Goal: Information Seeking & Learning: Learn about a topic

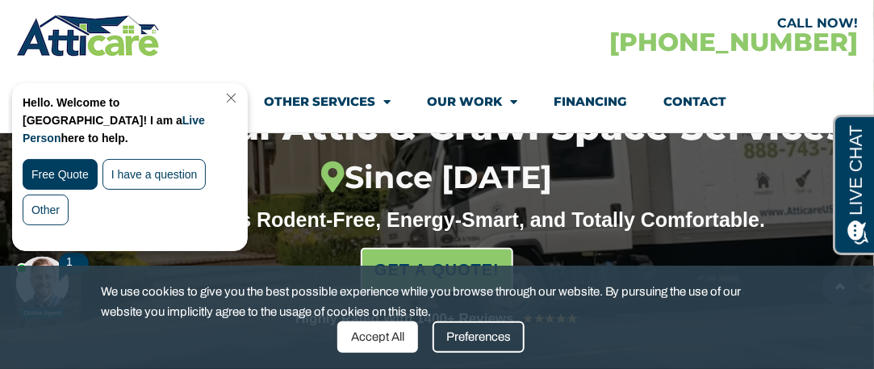
scroll to position [234, 0]
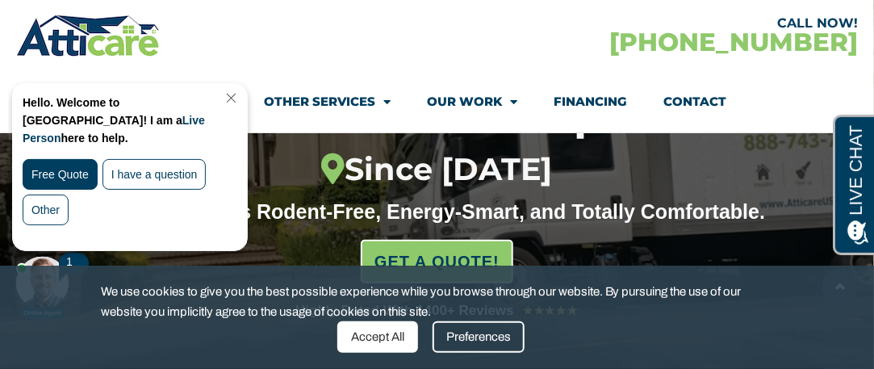
click at [388, 329] on div "Accept All" at bounding box center [377, 336] width 81 height 31
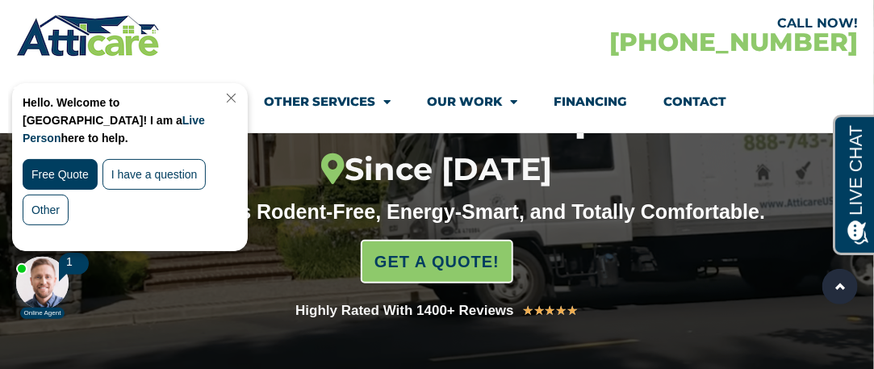
click at [230, 103] on div "Hello. Welcome to Atticare! I am a Live Person here to help." at bounding box center [126, 122] width 207 height 59
click at [238, 96] on link "Close Chat" at bounding box center [230, 97] width 22 height 12
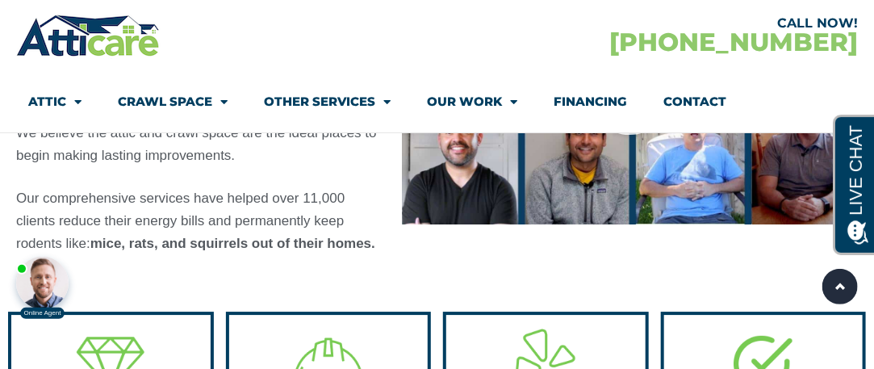
scroll to position [1518, 0]
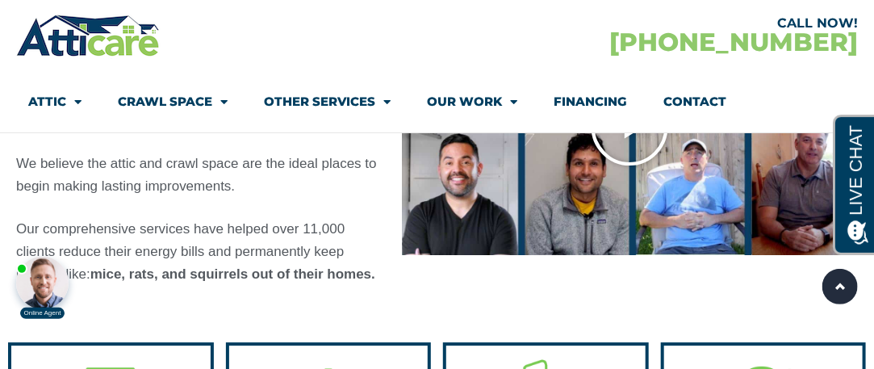
click at [620, 159] on icon "Play Video" at bounding box center [630, 126] width 81 height 81
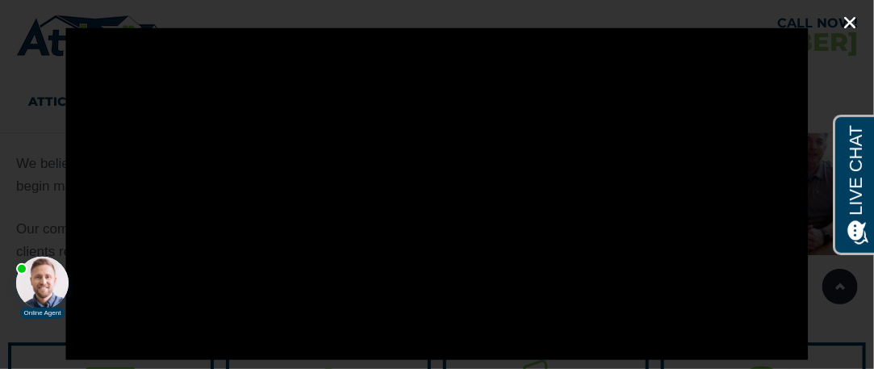
click at [849, 23] on icon "Close (Esc)" at bounding box center [849, 23] width 16 height 16
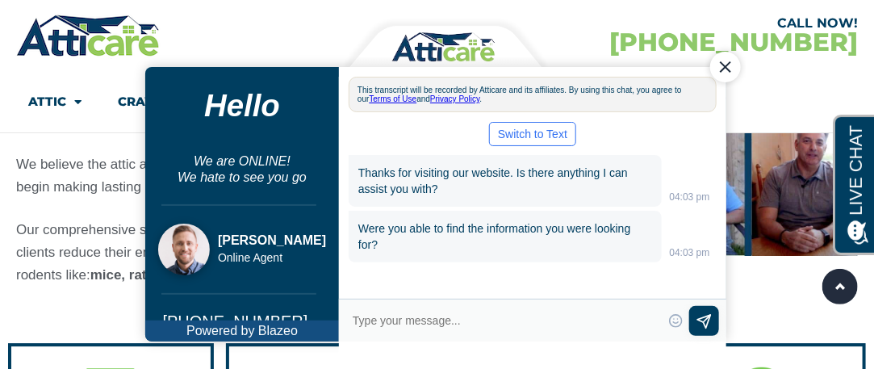
scroll to position [0, 0]
click at [723, 52] on div "Close Chat" at bounding box center [724, 67] width 31 height 31
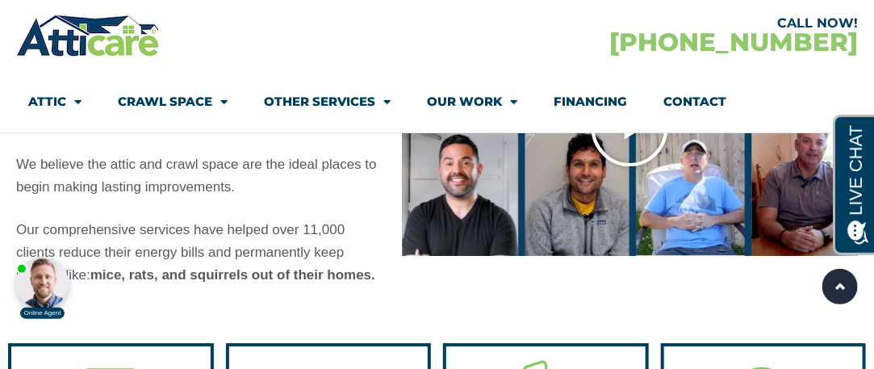
click at [624, 168] on icon "Play Video" at bounding box center [630, 127] width 81 height 81
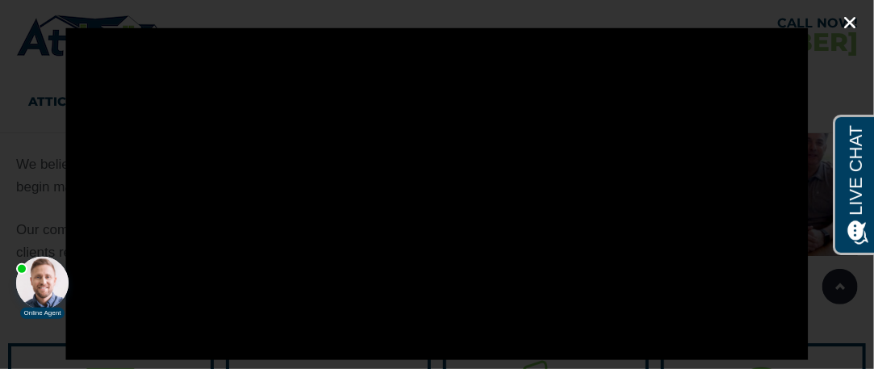
click at [853, 19] on icon "Close (Esc)" at bounding box center [849, 23] width 16 height 16
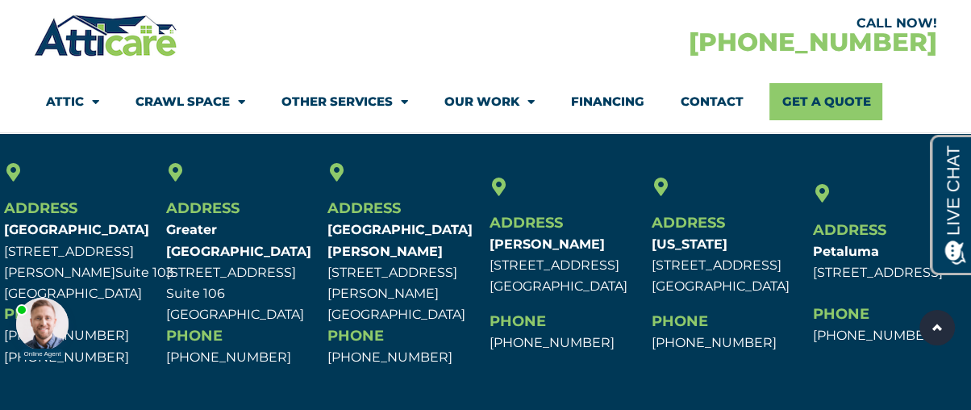
scroll to position [5019, 0]
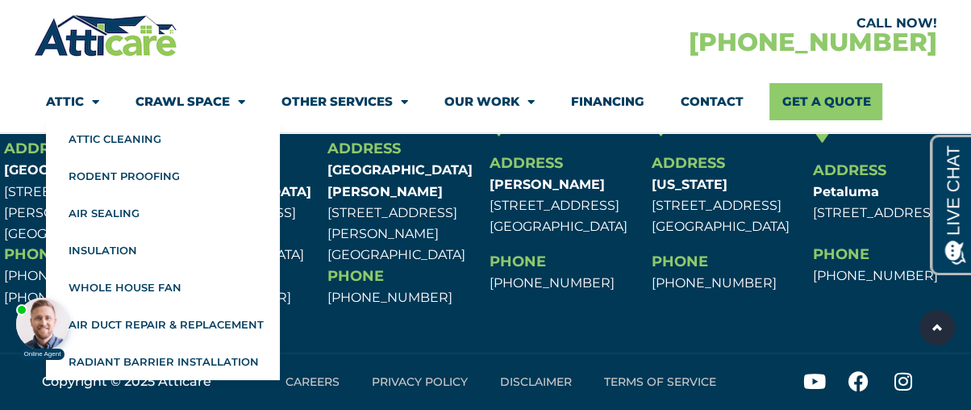
click at [88, 106] on span "Menu" at bounding box center [91, 102] width 15 height 28
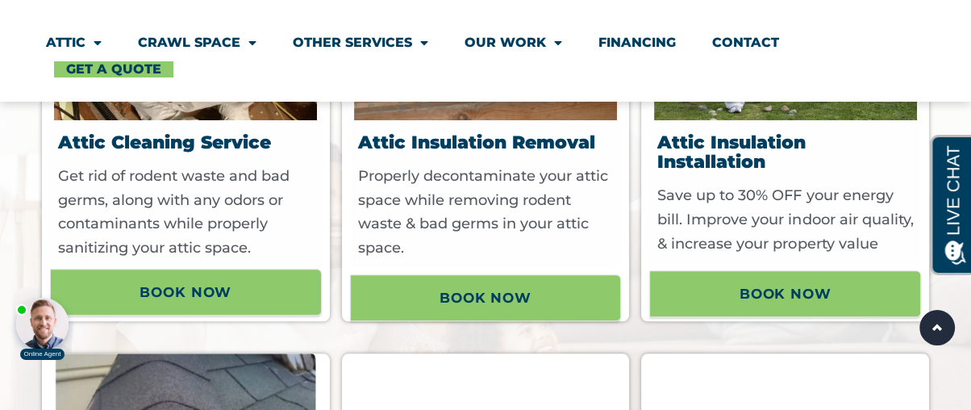
scroll to position [1105, 0]
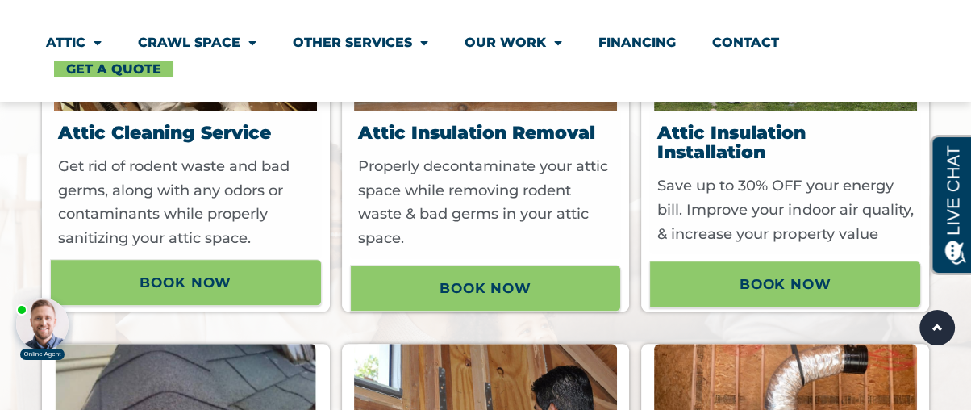
click at [263, 273] on body "Online Agent Close" at bounding box center [137, 300] width 258 height 121
click at [173, 279] on body "Online Agent Close" at bounding box center [137, 300] width 258 height 121
click at [174, 275] on body "Online Agent Close" at bounding box center [137, 300] width 258 height 121
drag, startPoint x: 174, startPoint y: 275, endPoint x: 819, endPoint y: 207, distance: 648.1
click html "Online Agent Close"
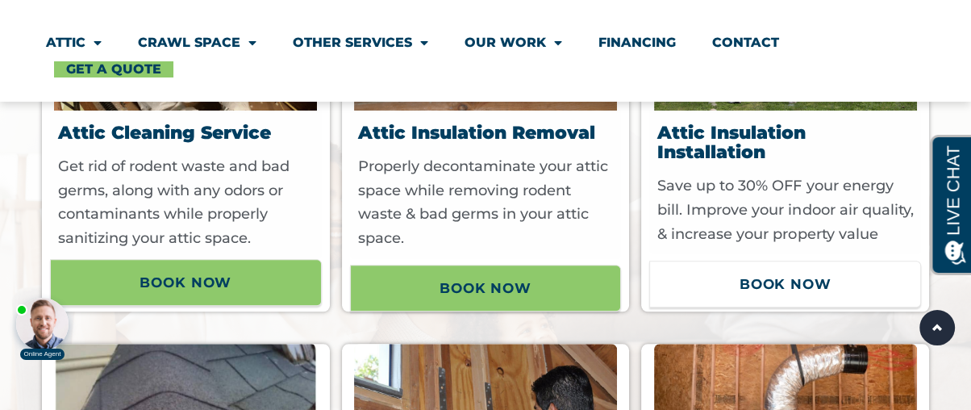
click at [753, 294] on span "Book now" at bounding box center [786, 283] width 92 height 27
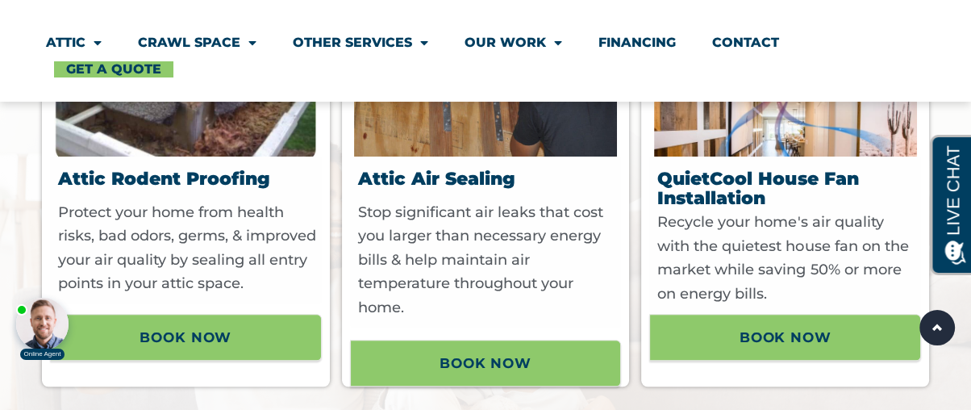
scroll to position [1437, 0]
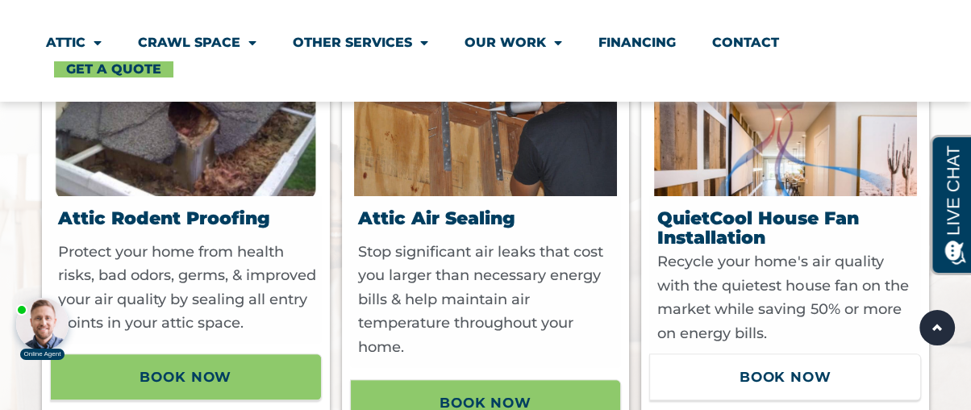
click at [772, 363] on span "Book now" at bounding box center [786, 376] width 92 height 27
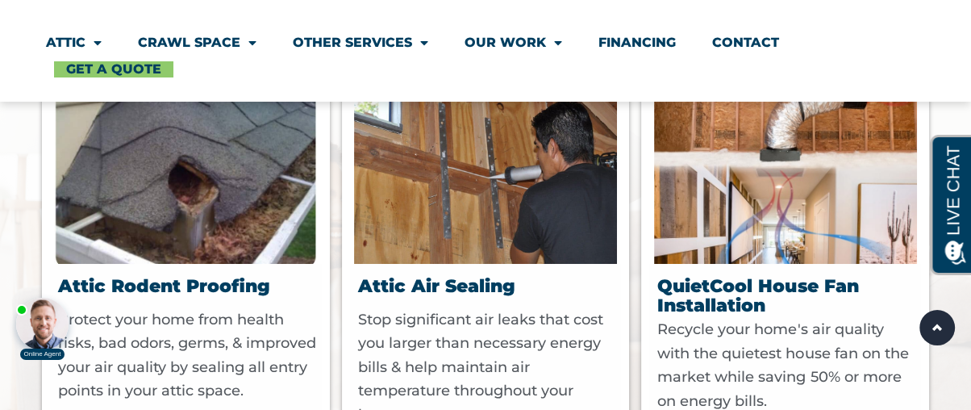
scroll to position [1525, 0]
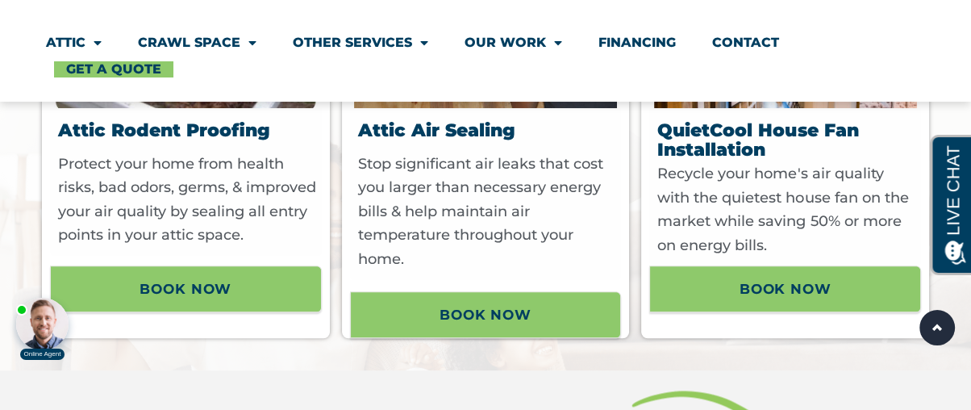
click at [174, 307] on body "Online Agent Close" at bounding box center [137, 300] width 258 height 121
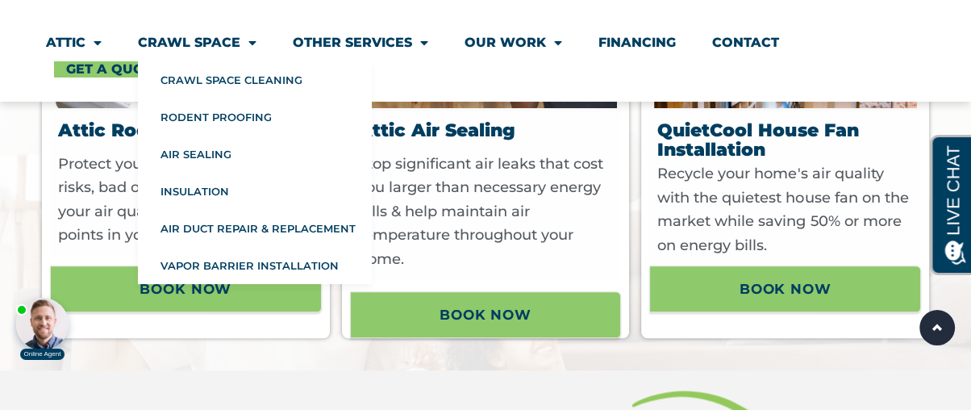
click at [102, 46] on li "Attic Attic Cleaning Rodent Proofing Air Sealing Insulation Whole House Fan Air…" at bounding box center [83, 42] width 74 height 37
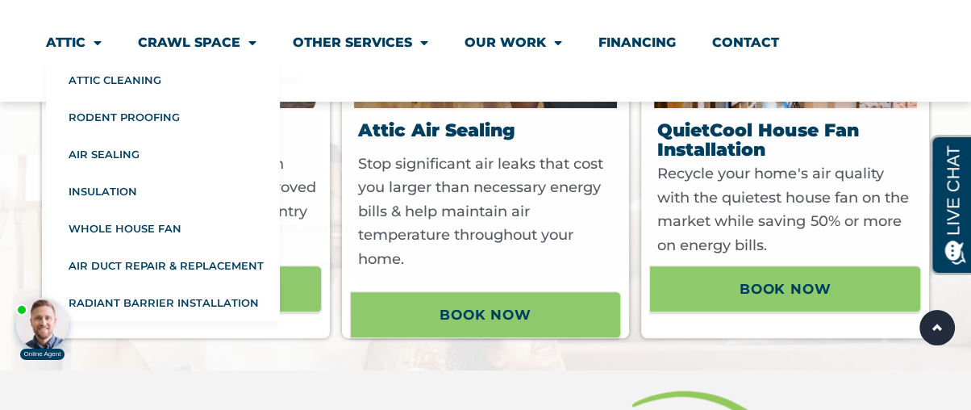
click at [98, 44] on span "Menu" at bounding box center [94, 42] width 16 height 29
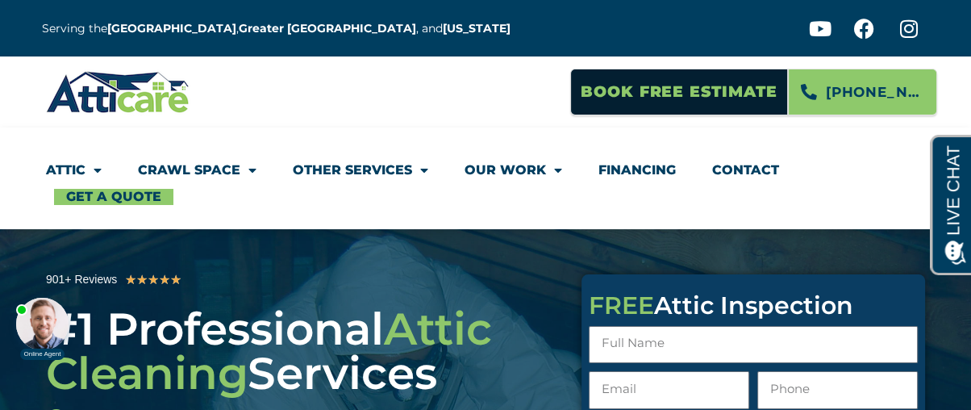
click at [107, 279] on body "Online Agent Close" at bounding box center [137, 300] width 258 height 121
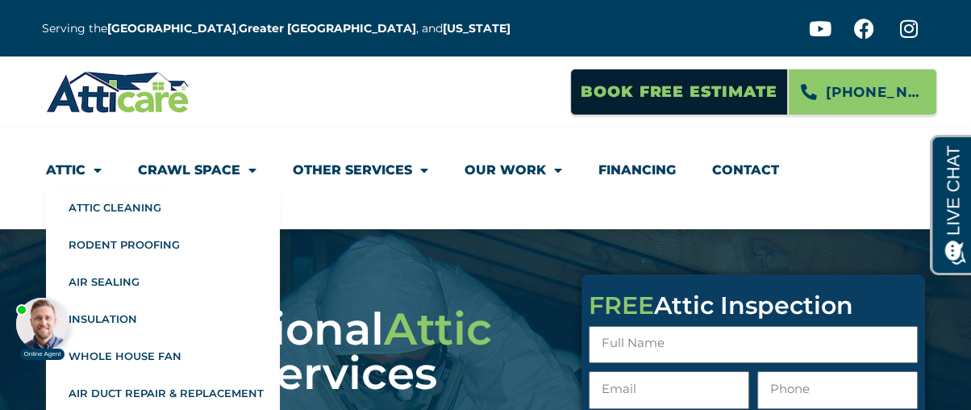
click at [97, 164] on span "Menu" at bounding box center [94, 170] width 16 height 29
click at [120, 244] on body "Online Agent Close" at bounding box center [137, 300] width 258 height 121
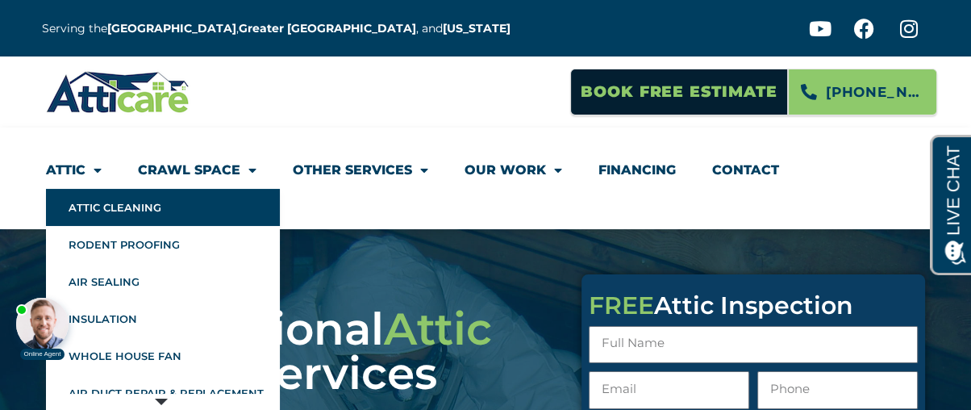
click at [110, 202] on link "Attic Cleaning" at bounding box center [163, 207] width 234 height 37
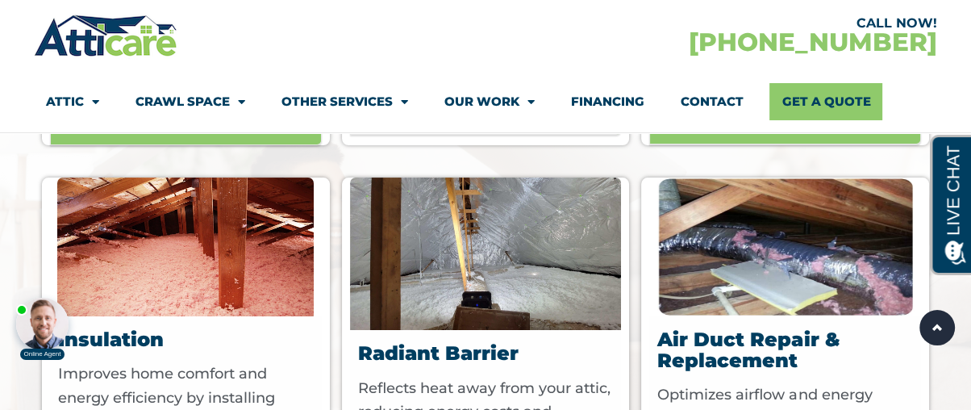
scroll to position [5154, 0]
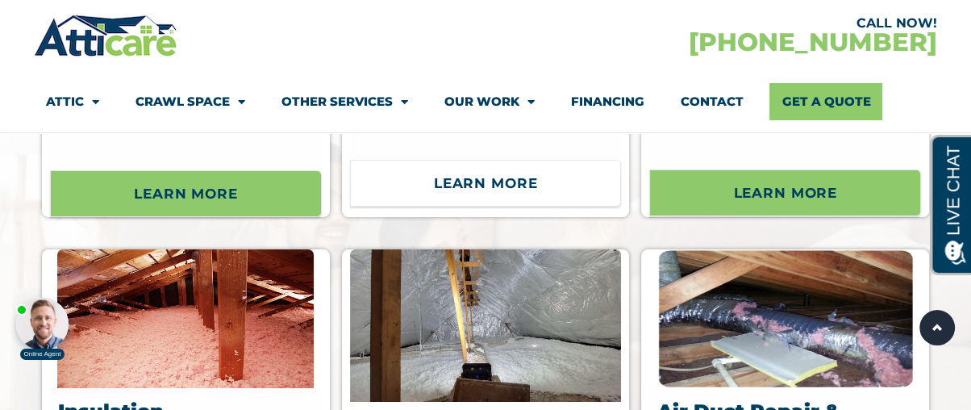
click at [452, 194] on span "Learn More" at bounding box center [486, 182] width 104 height 27
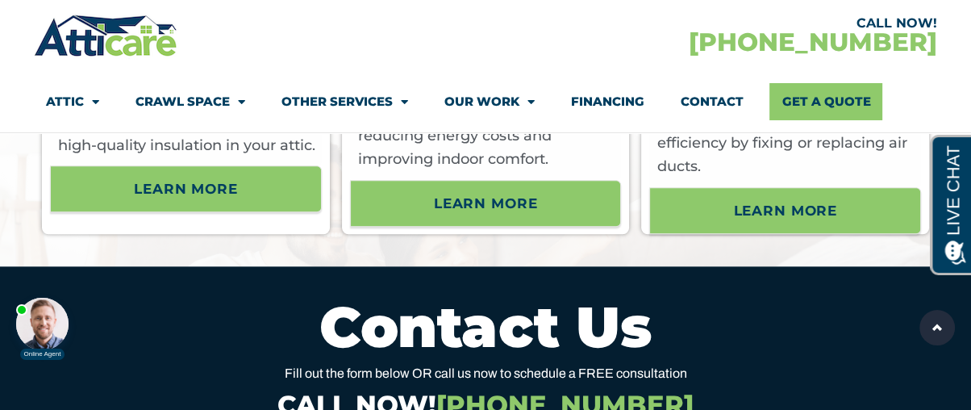
scroll to position [6427, 0]
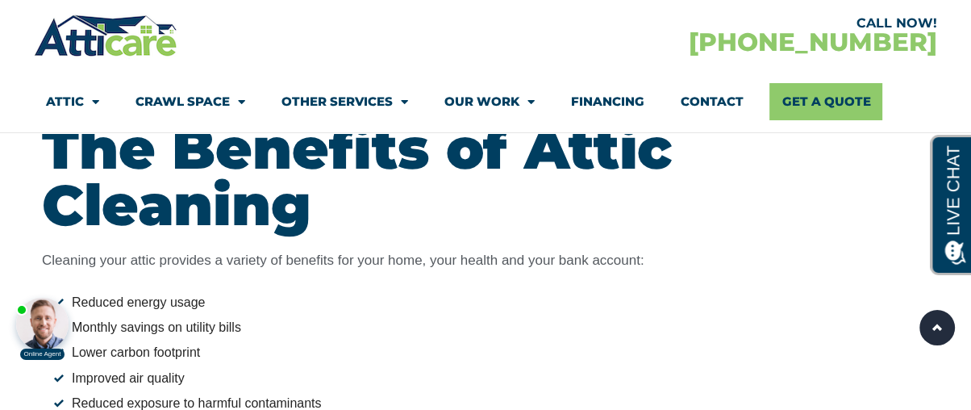
scroll to position [1782, 0]
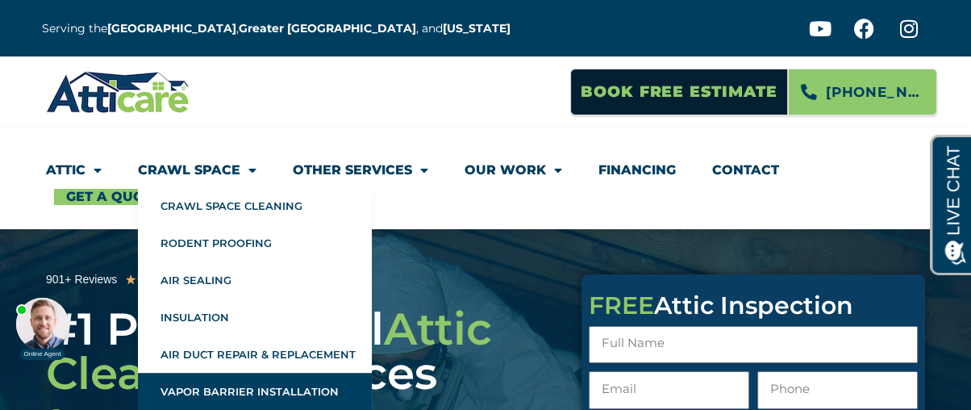
click at [286, 387] on link "Vapor Barrier Installation" at bounding box center [255, 391] width 234 height 37
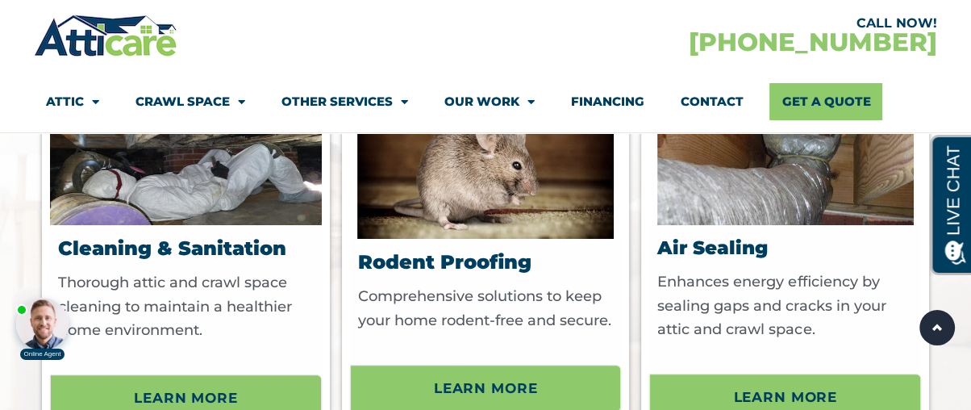
scroll to position [6076, 0]
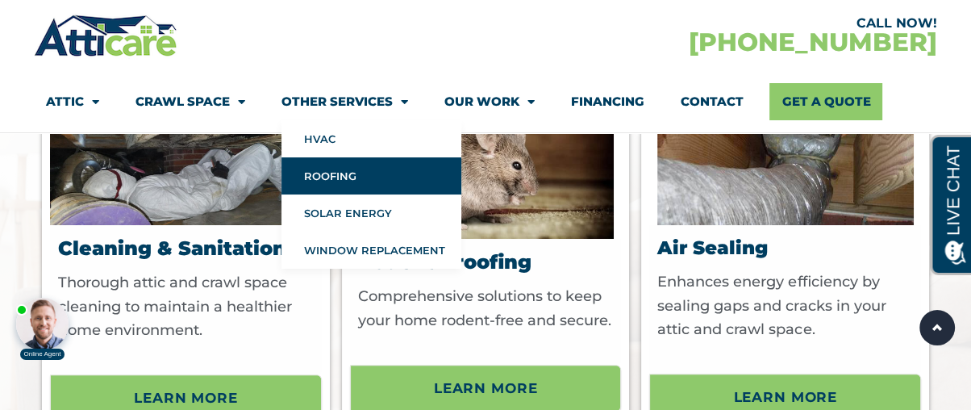
click at [329, 170] on link "Roofing" at bounding box center [372, 175] width 180 height 37
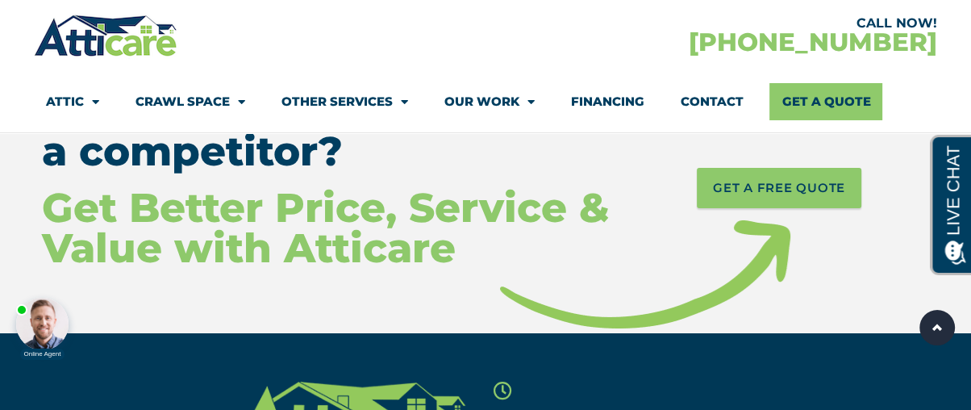
scroll to position [9807, 0]
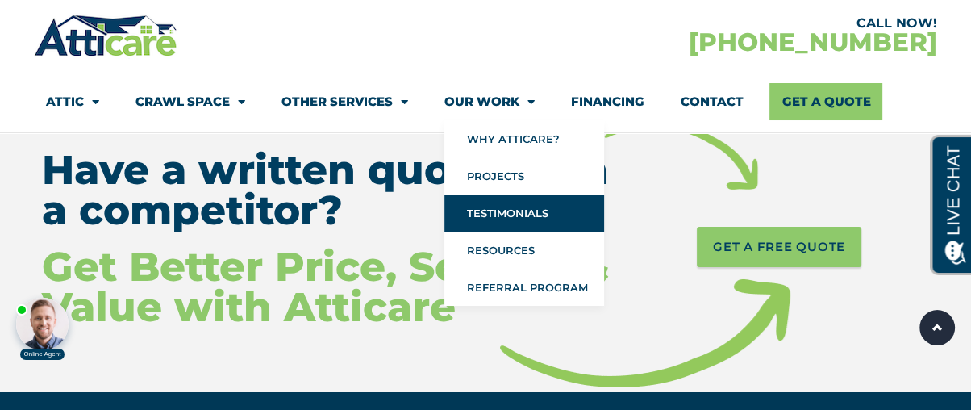
click at [540, 195] on link "Testimonials" at bounding box center [524, 212] width 160 height 37
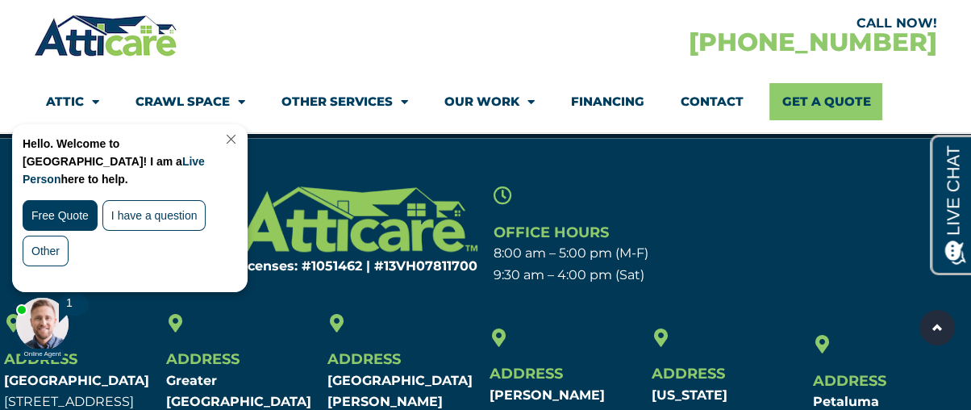
scroll to position [1817, 0]
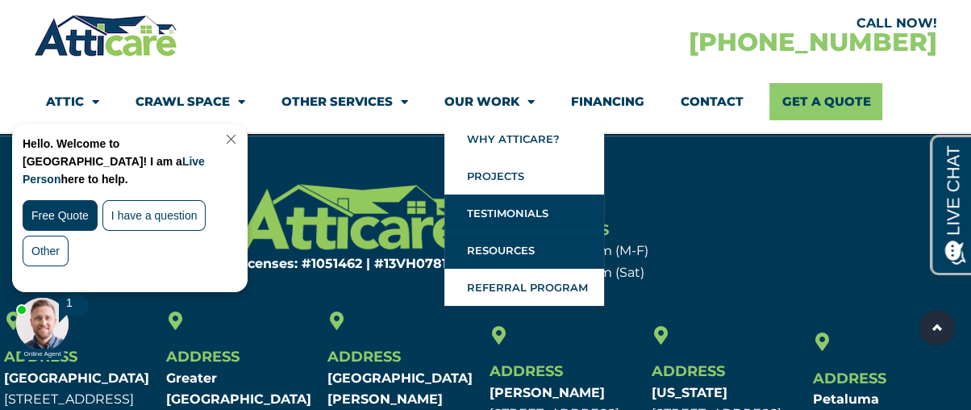
click at [516, 245] on link "Resources" at bounding box center [524, 250] width 160 height 37
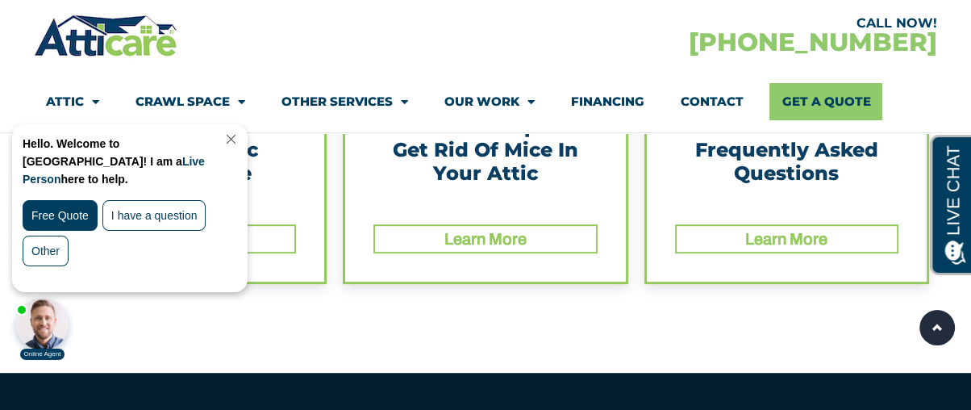
scroll to position [700, 0]
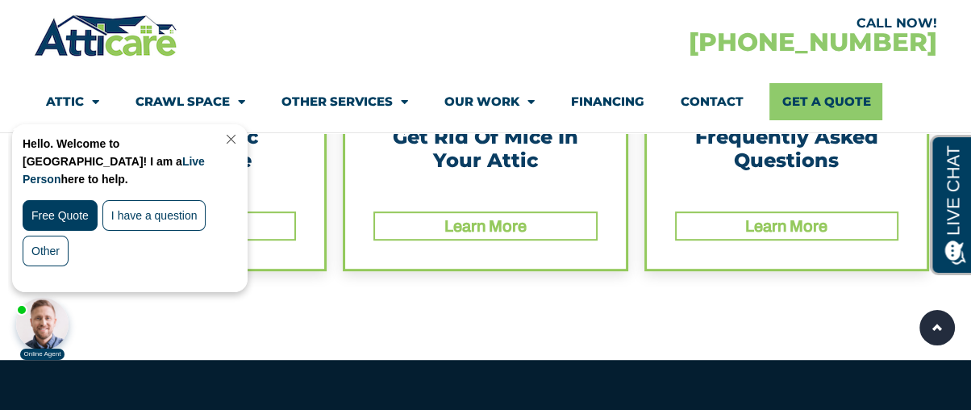
drag, startPoint x: 982, startPoint y: 98, endPoint x: 122, endPoint y: 40, distance: 862.6
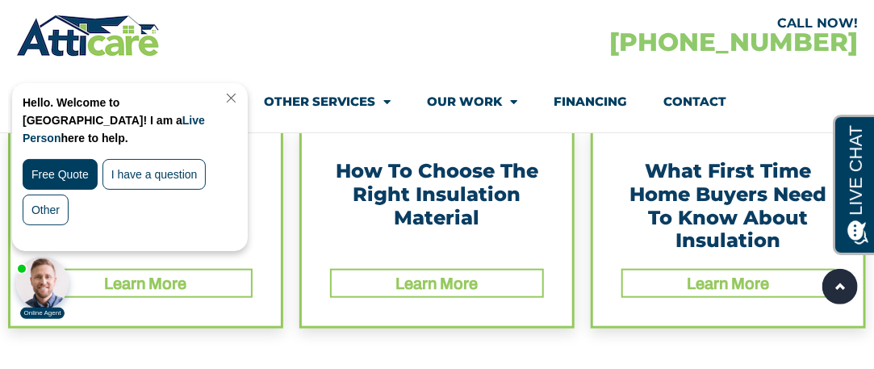
scroll to position [375, 0]
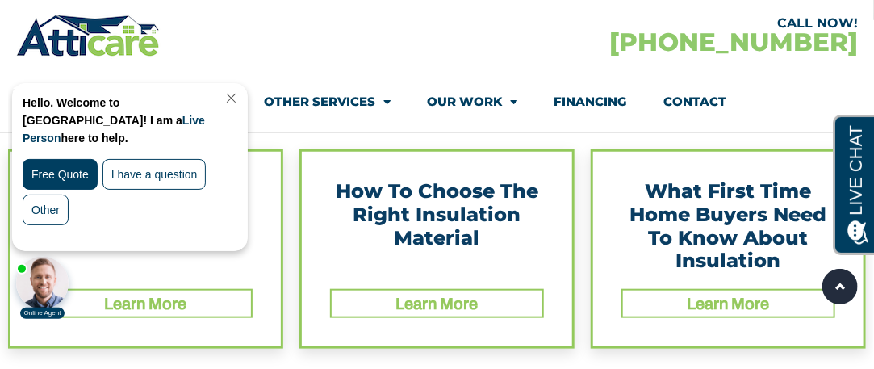
click at [240, 97] on link "Close Chat" at bounding box center [230, 97] width 22 height 12
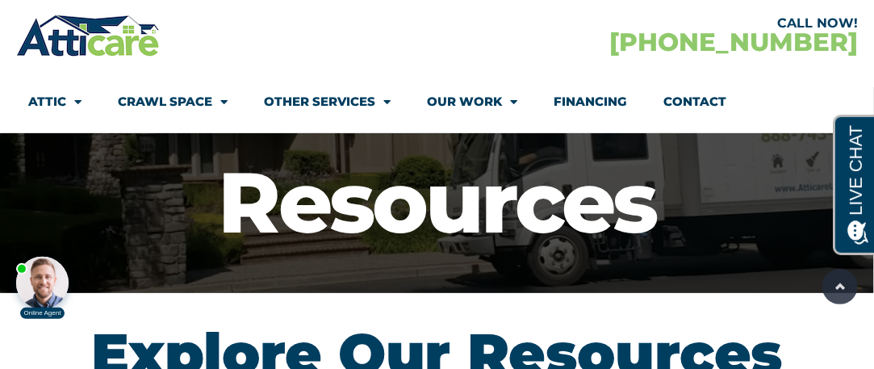
scroll to position [86, 0]
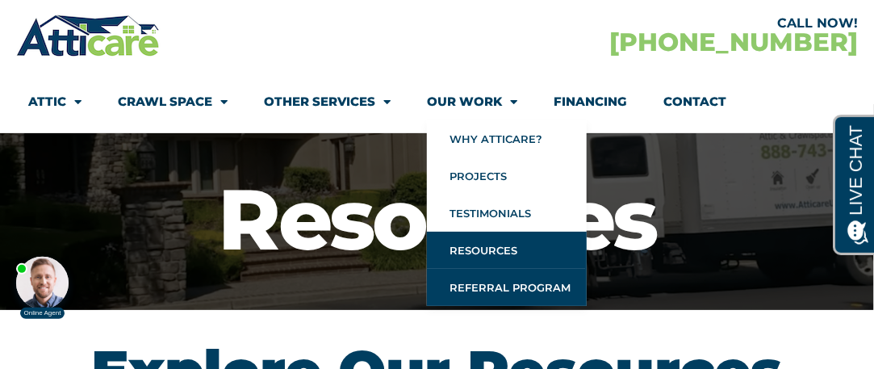
click at [525, 278] on link "Referral Program" at bounding box center [507, 287] width 160 height 37
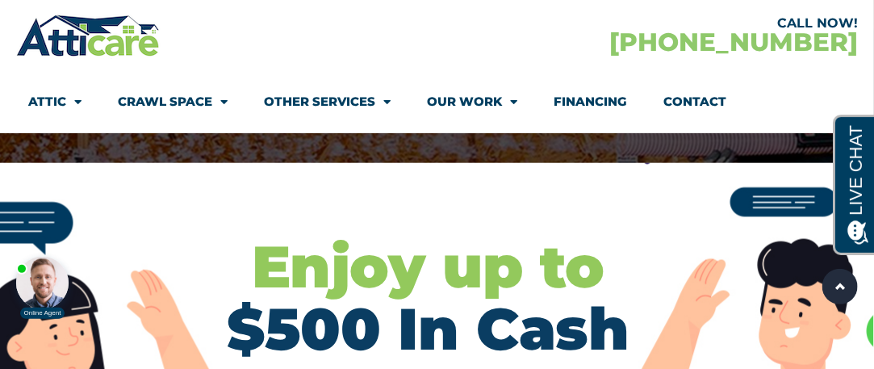
scroll to position [252, 0]
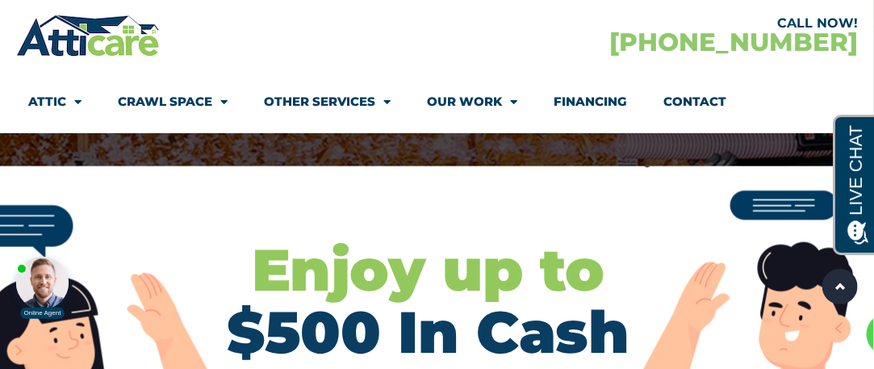
click at [611, 103] on link "Financing" at bounding box center [589, 101] width 73 height 37
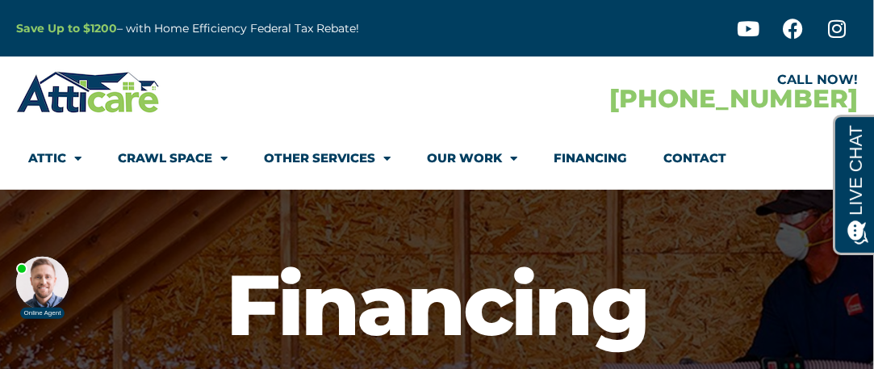
click at [590, 150] on link "Financing" at bounding box center [589, 158] width 73 height 37
click at [520, 110] on div "CALL NOW! [PHONE_NUMBER]" at bounding box center [647, 92] width 421 height 47
click at [92, 106] on img at bounding box center [88, 92] width 144 height 47
